Goal: Task Accomplishment & Management: Use online tool/utility

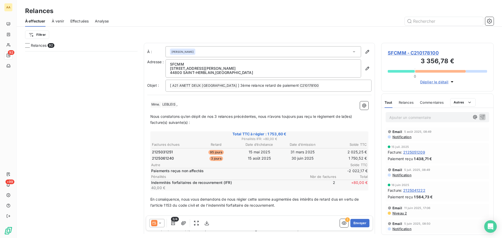
scroll to position [183, 108]
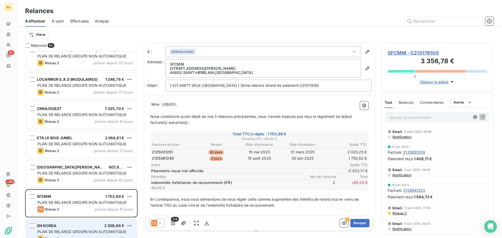
click at [81, 231] on span "PLAN DE RELANCE GROUPE NON AUTOMATIQUE" at bounding box center [81, 231] width 89 height 4
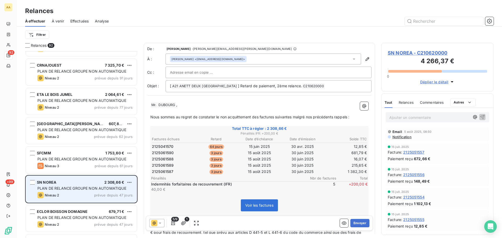
scroll to position [471, 0]
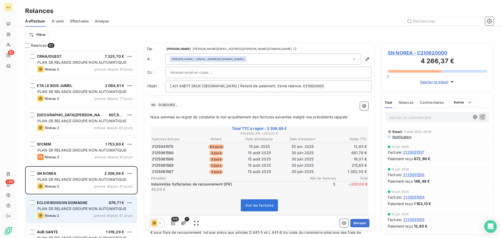
click at [93, 210] on span "PLAN DE RELANCE GROUPE NON AUTOMATIQUE" at bounding box center [81, 208] width 89 height 4
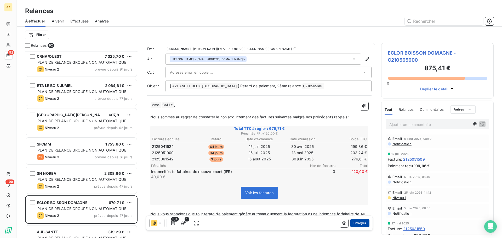
click at [356, 223] on button "Envoyer" at bounding box center [359, 223] width 19 height 8
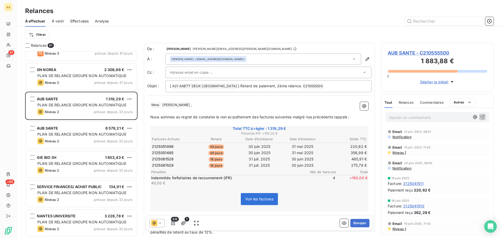
scroll to position [575, 0]
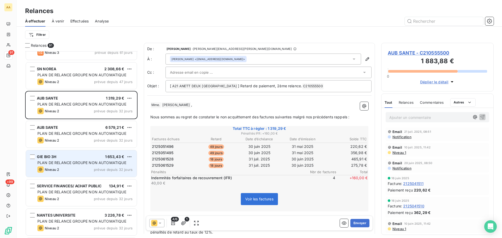
click at [86, 160] on div "PLAN DE RELANCE GROUPE NON AUTOMATIQUE" at bounding box center [84, 162] width 95 height 5
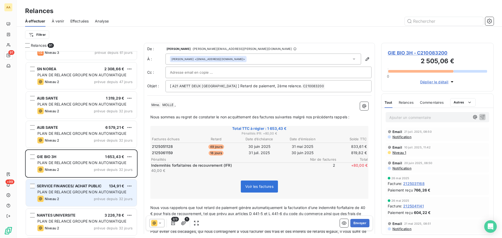
click at [85, 191] on span "PLAN DE RELANCE GROUPE NON AUTOMATIQUE" at bounding box center [81, 192] width 89 height 4
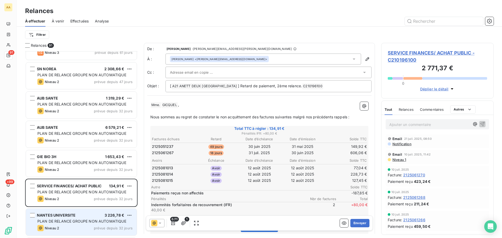
click at [89, 222] on span "PLAN DE RELANCE GROUPE NON AUTOMATIQUE" at bounding box center [81, 221] width 89 height 4
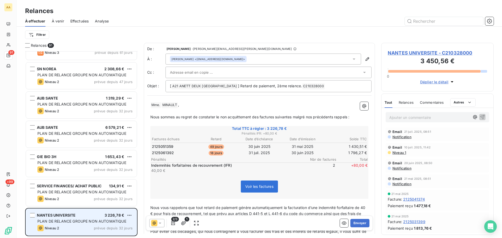
scroll to position [628, 0]
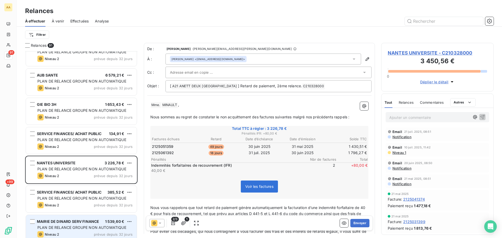
click at [91, 232] on div "Niveau 2 prévue depuis 32 jours" at bounding box center [84, 234] width 95 height 6
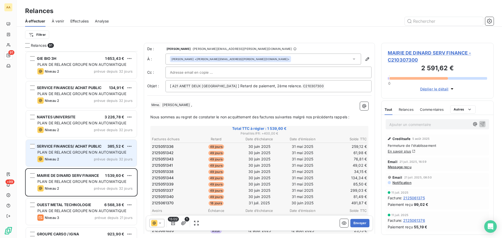
scroll to position [680, 0]
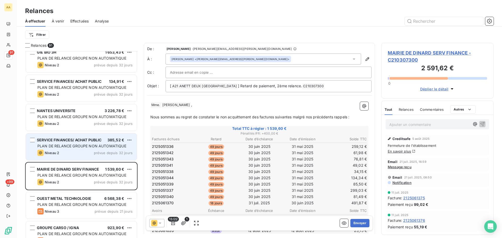
click at [102, 207] on div "PLAN DE RELANCE GROUPE NON AUTOMATIQUE" at bounding box center [84, 204] width 95 height 5
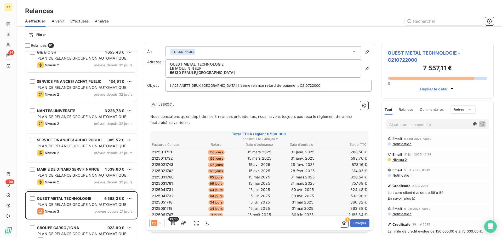
click at [159, 222] on icon at bounding box center [159, 223] width 5 height 5
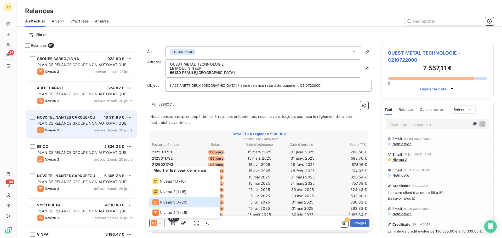
scroll to position [889, 0]
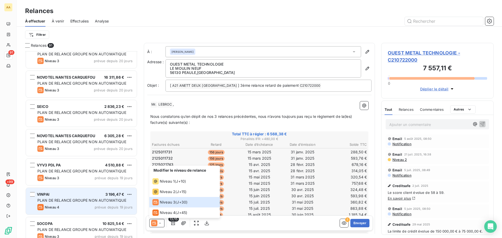
click at [69, 205] on div "Niveau 4 prévue depuis 19 jours" at bounding box center [84, 207] width 95 height 6
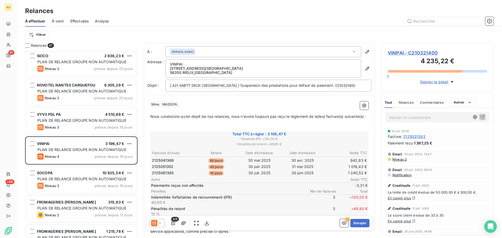
scroll to position [941, 0]
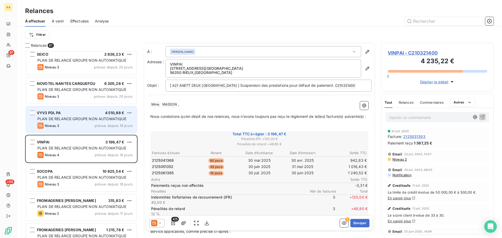
click at [68, 119] on span "PLAN DE RELANCE GROUPE NON AUTOMATIQUE" at bounding box center [81, 119] width 89 height 4
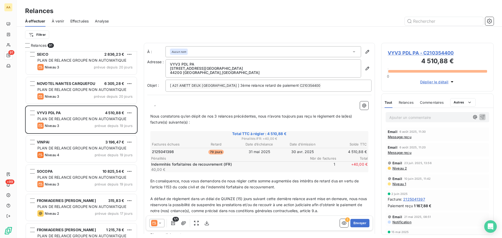
click at [406, 137] on span "Message reçu" at bounding box center [400, 137] width 24 height 4
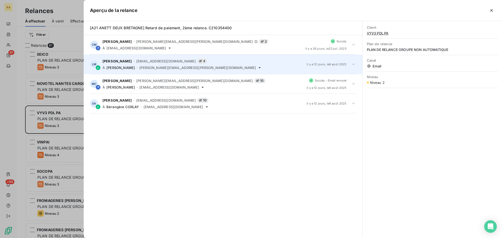
click at [120, 61] on span "[PERSON_NAME]" at bounding box center [116, 61] width 29 height 4
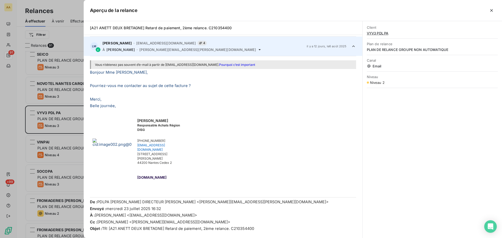
scroll to position [20, 0]
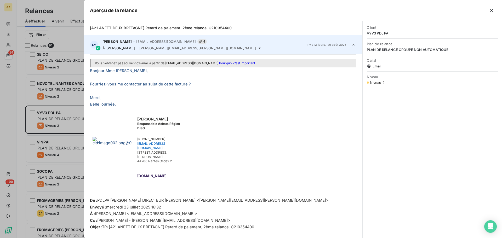
click at [75, 6] on div at bounding box center [251, 119] width 502 height 238
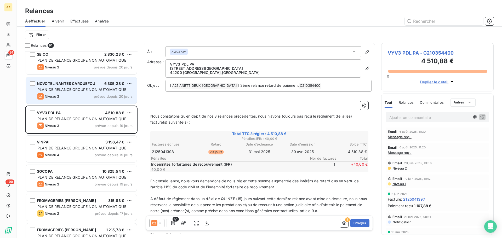
click at [89, 96] on div "Niveau 3 prévue depuis 20 jours" at bounding box center [84, 96] width 95 height 6
